Goal: Task Accomplishment & Management: Manage account settings

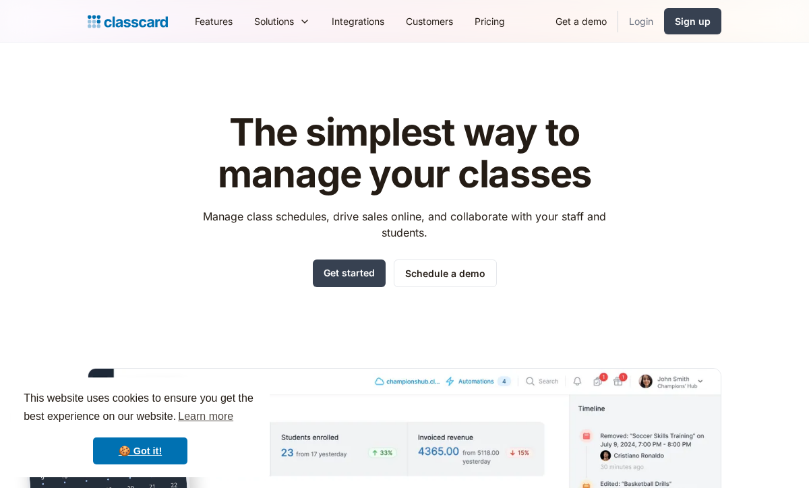
click at [643, 27] on link "Login" at bounding box center [641, 21] width 46 height 30
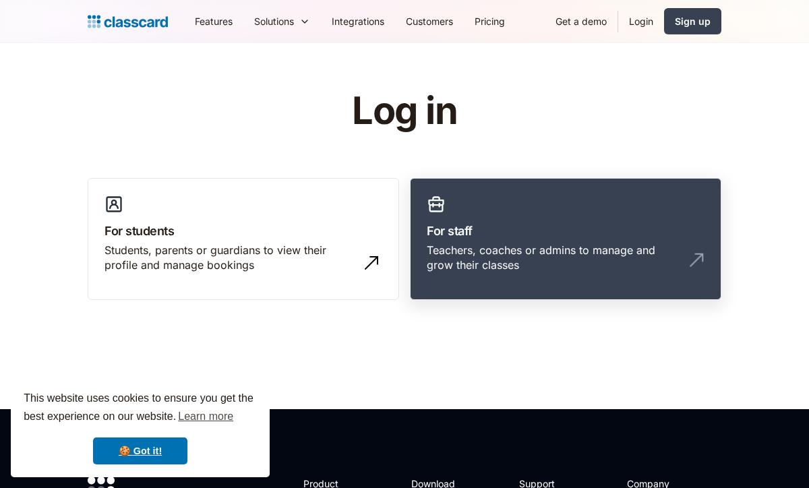
click at [501, 192] on link "For staff Teachers, coaches or admins to manage and grow their classes" at bounding box center [565, 239] width 311 height 123
